Goal: Connect with others: Participate in discussion

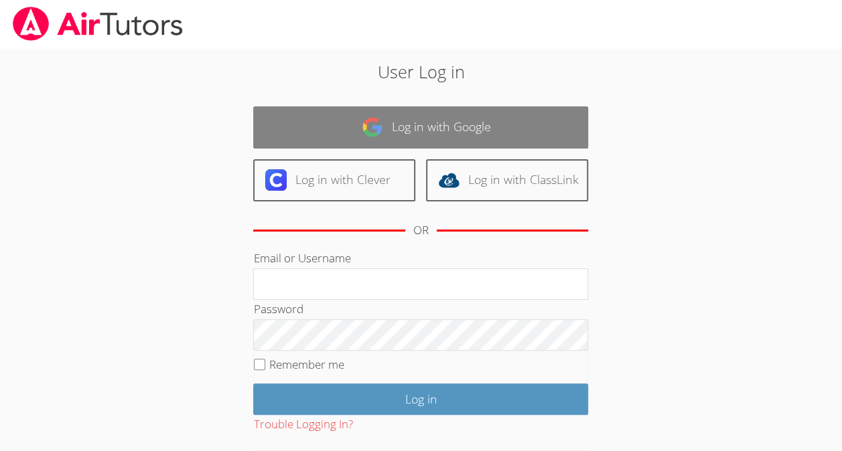
click at [520, 136] on link "Log in with Google" at bounding box center [420, 127] width 335 height 42
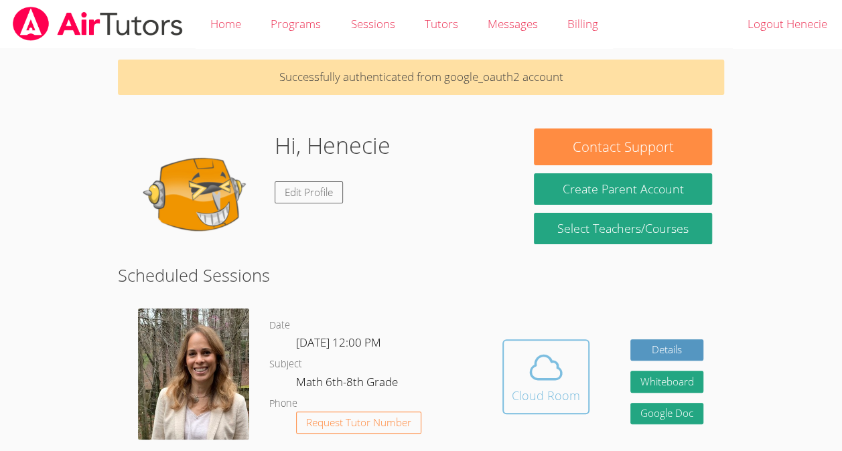
click at [555, 368] on icon at bounding box center [546, 368] width 38 height 38
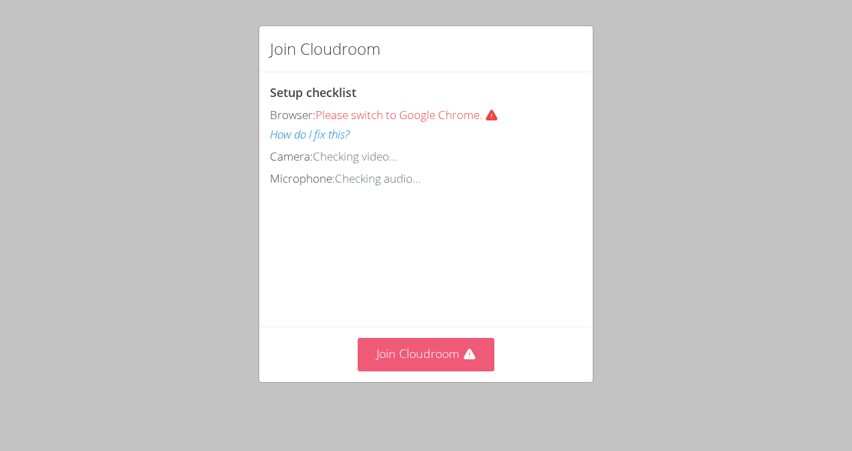
click at [463, 362] on icon at bounding box center [469, 354] width 13 height 13
